Goal: Transaction & Acquisition: Purchase product/service

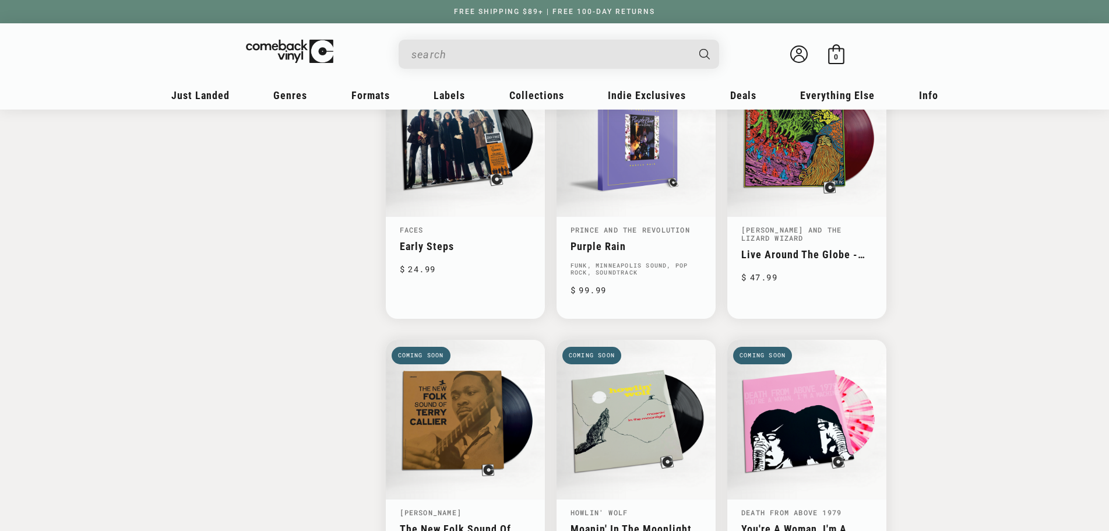
scroll to position [1631, 0]
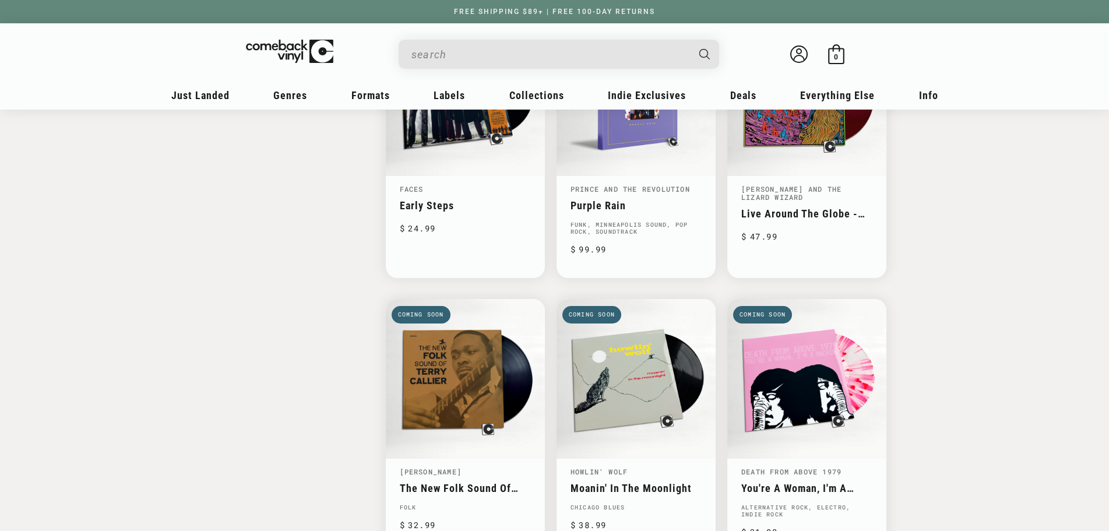
click at [495, 52] on input "When autocomplete results are available use up and down arrows to review and en…" at bounding box center [549, 55] width 276 height 24
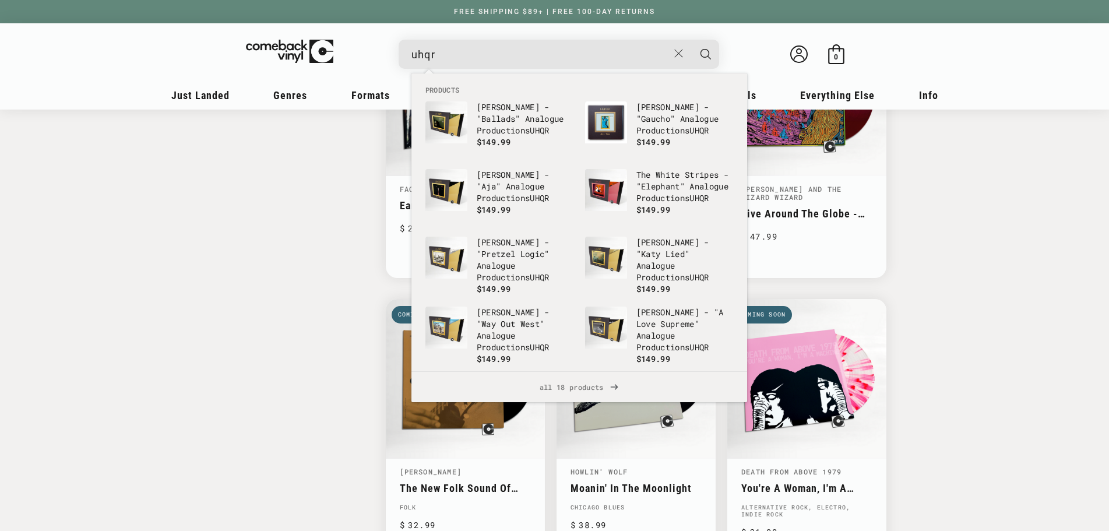
type input "uhqr"
click at [691, 40] on button "Search" at bounding box center [705, 54] width 29 height 29
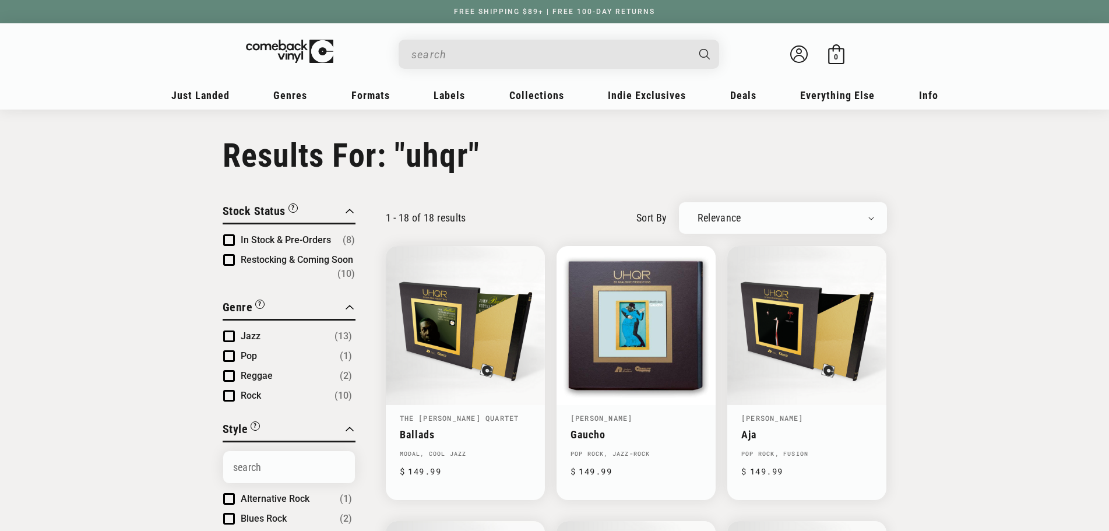
type input "uhqr"
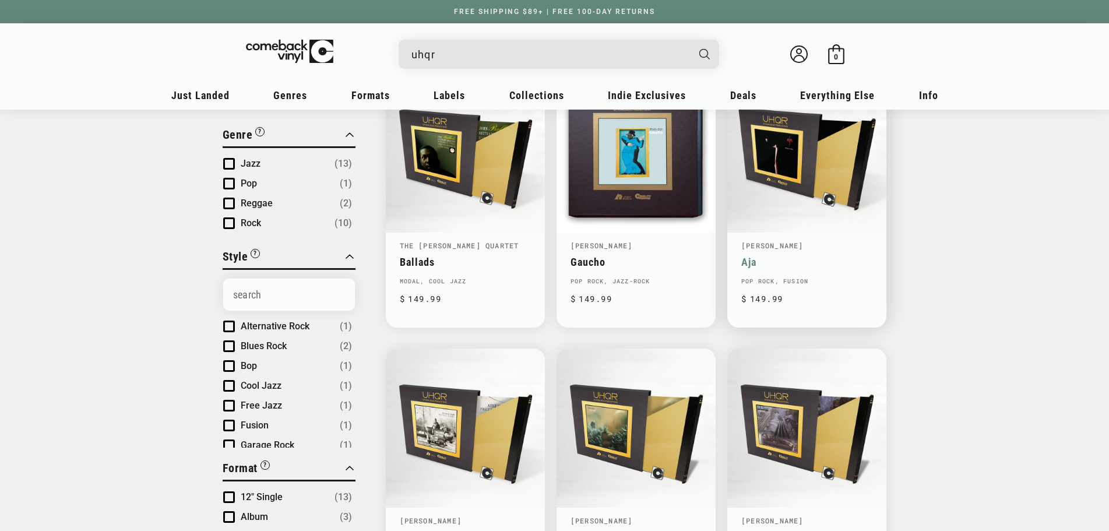
scroll to position [175, 0]
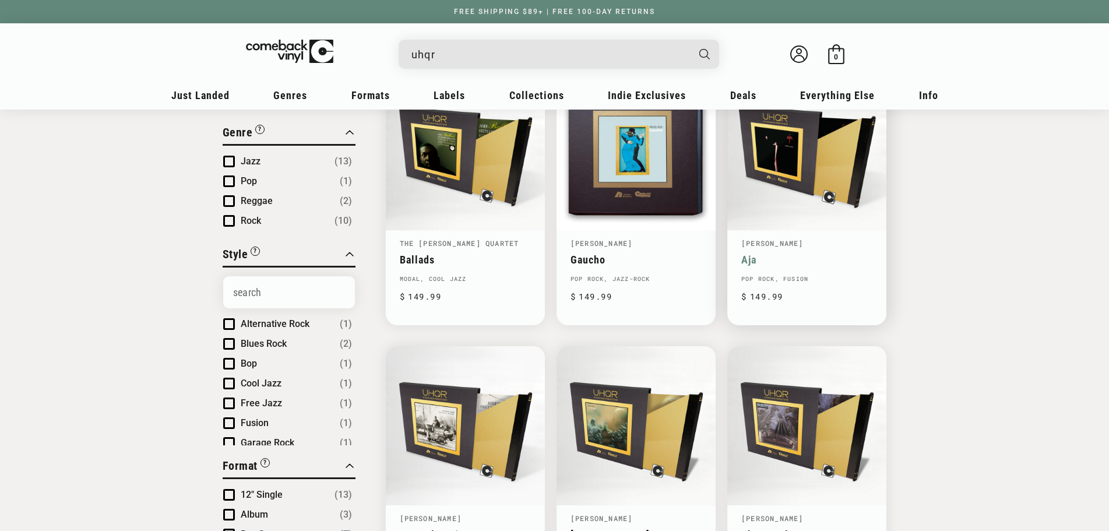
click at [808, 253] on link "Aja" at bounding box center [806, 259] width 131 height 12
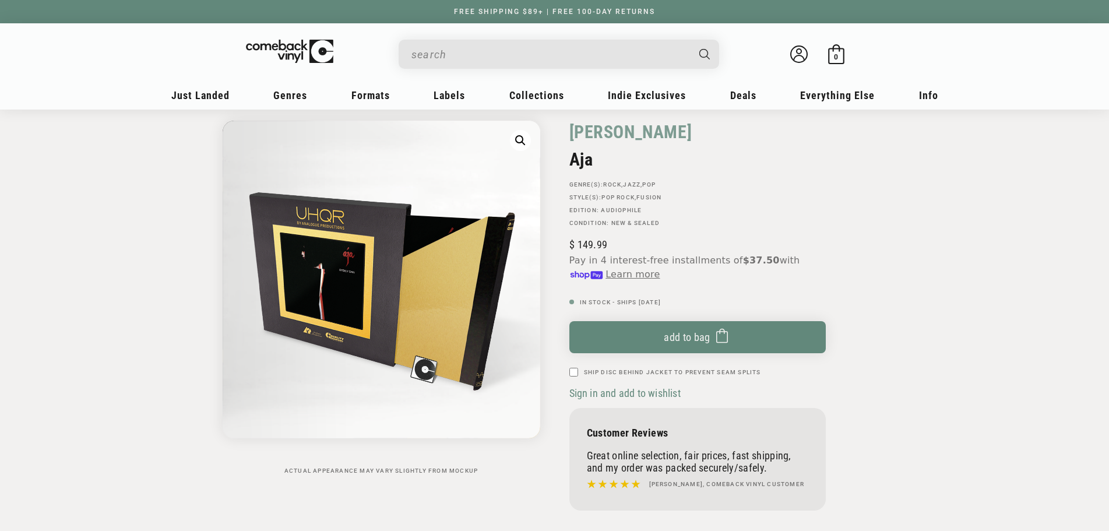
scroll to position [58, 0]
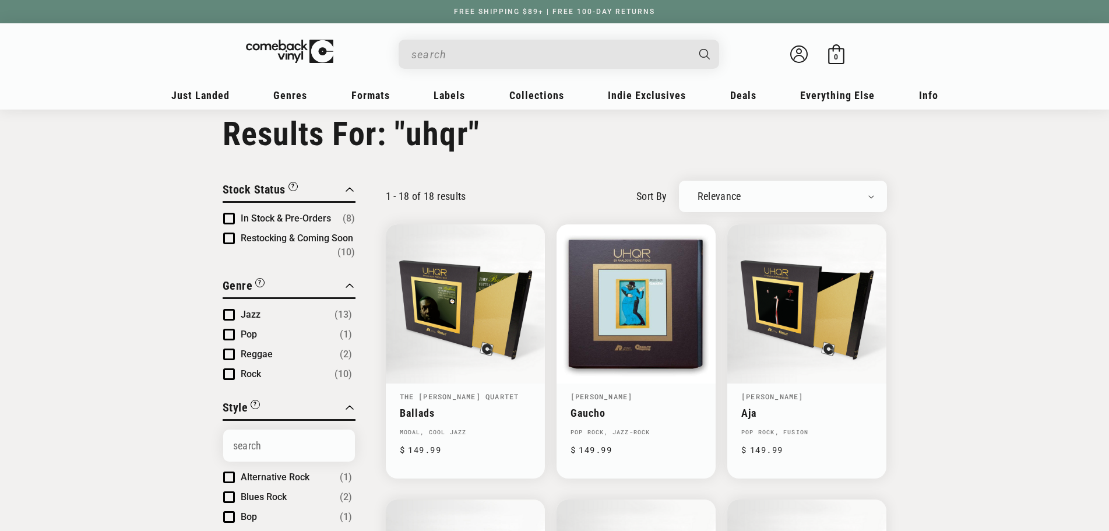
type input "uhqr"
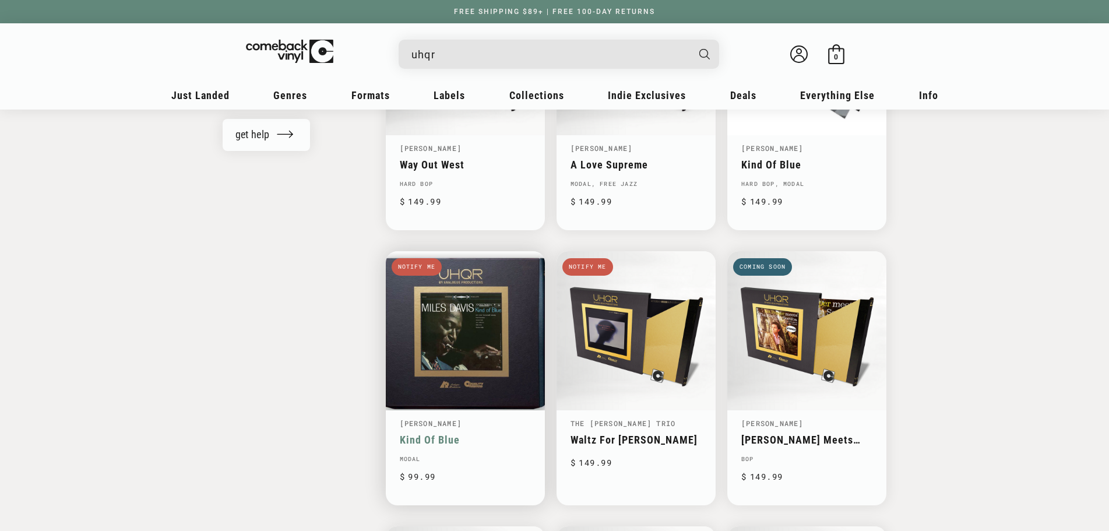
scroll to position [1066, 0]
